Goal: Entertainment & Leisure: Consume media (video, audio)

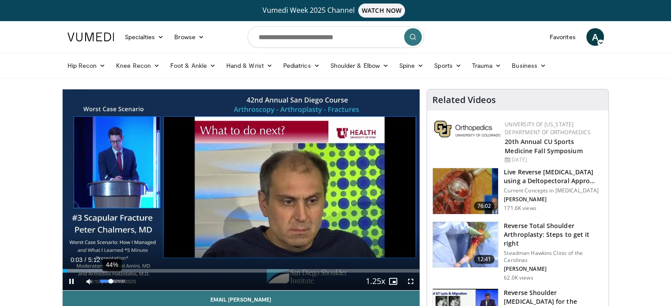
drag, startPoint x: 101, startPoint y: 280, endPoint x: 111, endPoint y: 282, distance: 10.2
click at [111, 282] on div "Volume Level" at bounding box center [105, 281] width 11 height 3
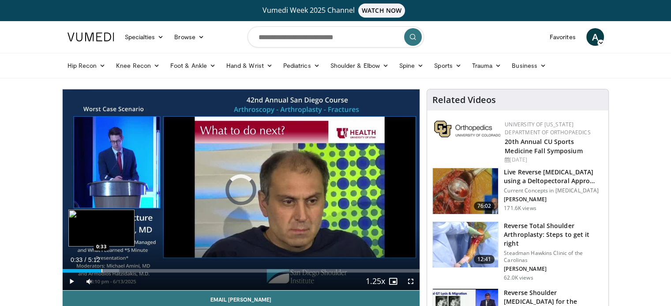
click at [101, 266] on div "Loaded : 15.87% 0:05 0:33" at bounding box center [241, 269] width 357 height 8
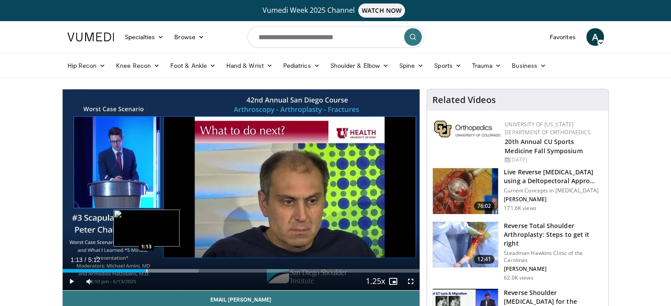
click at [146, 267] on div "Loaded : 38.13% 0:51 1:13" at bounding box center [241, 269] width 357 height 8
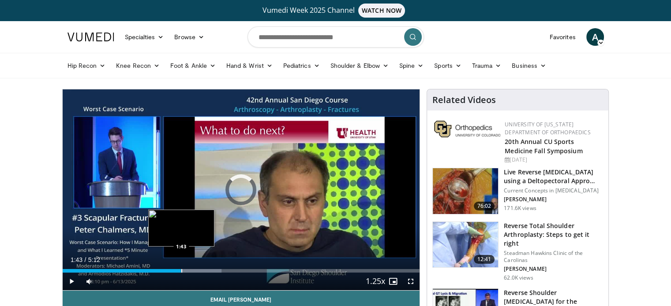
click at [181, 270] on div "Progress Bar" at bounding box center [181, 271] width 1 height 4
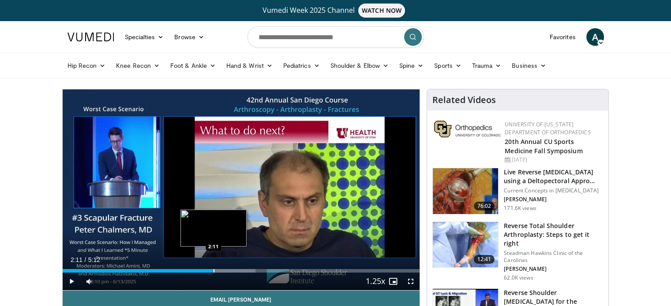
click at [213, 268] on div "Loaded : 54.02% 2:11 2:11" at bounding box center [241, 269] width 357 height 8
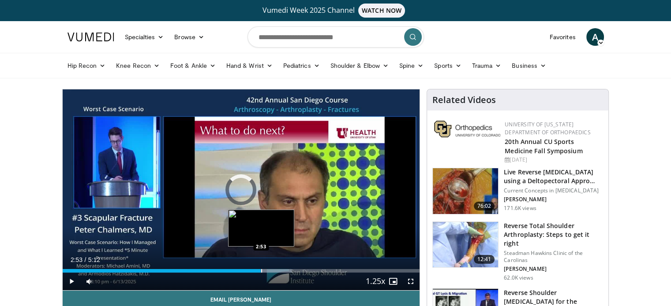
click at [261, 267] on div "Loaded : 64.16% 2:53 2:53" at bounding box center [241, 269] width 357 height 8
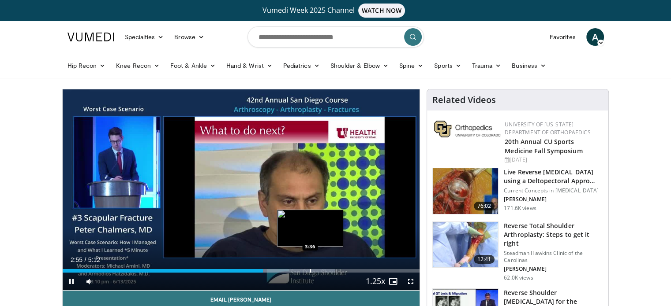
click at [310, 269] on div "Progress Bar" at bounding box center [310, 271] width 1 height 4
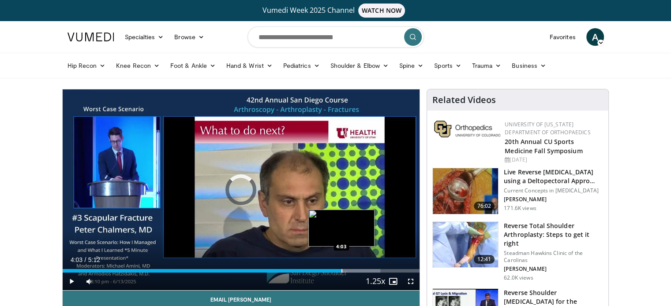
click at [340, 267] on div "Loaded : 88.99% 3:37 4:03" at bounding box center [241, 269] width 357 height 8
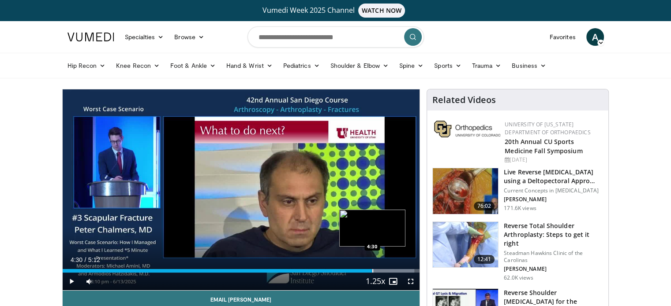
click at [372, 267] on div "Loaded : 98.53% 4:30 4:30" at bounding box center [241, 269] width 357 height 8
